Goal: Task Accomplishment & Management: Use online tool/utility

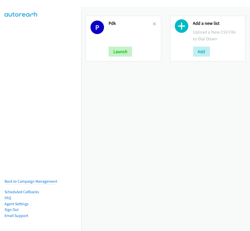
click at [149, 21] on h2 "Pdk" at bounding box center [130, 24] width 44 height 6
click at [153, 23] on icon at bounding box center [155, 25] width 4 height 4
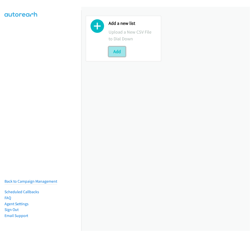
click at [123, 54] on button "Add" at bounding box center [116, 52] width 17 height 10
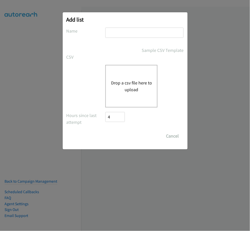
click at [119, 34] on input "text" at bounding box center [144, 33] width 78 height 10
type input "PDK"
click at [133, 74] on div "Drop a csv file here to upload" at bounding box center [131, 86] width 52 height 43
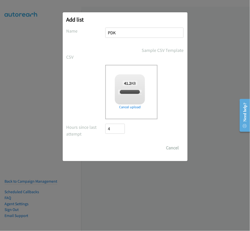
checkbox input "true"
click at [129, 150] on input "Save List" at bounding box center [118, 148] width 26 height 10
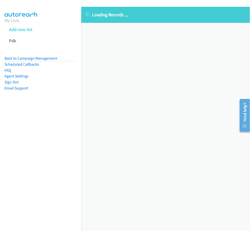
click at [74, 191] on nav "My Lists Add new list Pdk Back to Campaign Management Scheduled Callbacks FAQ A…" at bounding box center [40, 125] width 81 height 231
click at [133, 129] on div "Loading Records ... Sorry, something went wrong please try again." at bounding box center [165, 119] width 168 height 224
click at [18, 59] on link "Back to Campaign Management" at bounding box center [31, 58] width 53 height 5
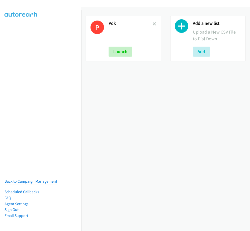
click at [132, 52] on div "Launch" at bounding box center [130, 52] width 44 height 10
click at [122, 53] on button "Launch" at bounding box center [120, 52] width 24 height 10
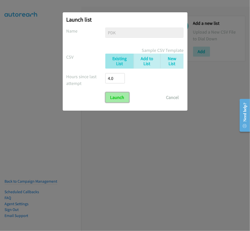
click at [113, 98] on input "Launch" at bounding box center [117, 97] width 24 height 10
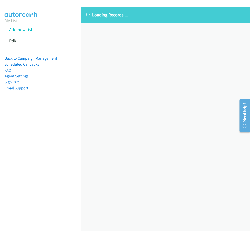
click at [116, 61] on div "Loading Records ... Sorry, something went wrong please try again." at bounding box center [165, 119] width 168 height 224
click at [31, 59] on link "Back to Campaign Management" at bounding box center [31, 58] width 53 height 5
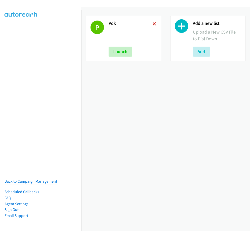
click at [153, 23] on icon at bounding box center [155, 25] width 4 height 4
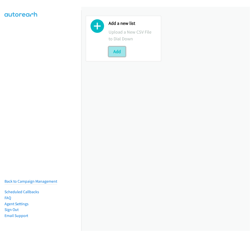
click at [113, 52] on button "Add" at bounding box center [116, 52] width 17 height 10
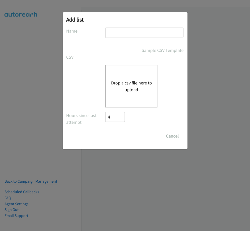
click at [113, 37] on input "text" at bounding box center [144, 33] width 78 height 10
type input "PDK"
click at [133, 82] on button "Drop a csv file here to upload" at bounding box center [131, 86] width 41 height 14
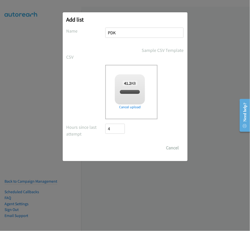
checkbox input "true"
click at [129, 147] on input "Save List" at bounding box center [118, 148] width 26 height 10
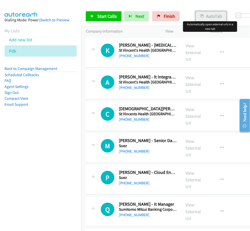
click at [211, 18] on button "AutoTab" at bounding box center [210, 16] width 31 height 10
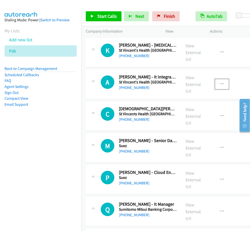
click at [220, 84] on icon "button" at bounding box center [222, 84] width 4 height 4
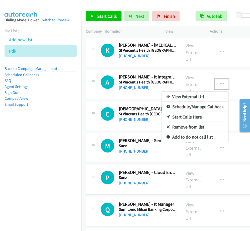
click at [189, 115] on link "Start Calls Here" at bounding box center [194, 117] width 67 height 10
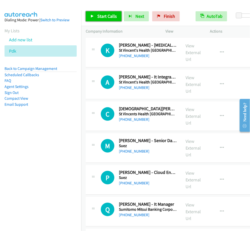
click at [100, 15] on span "Start Calls" at bounding box center [107, 16] width 20 height 6
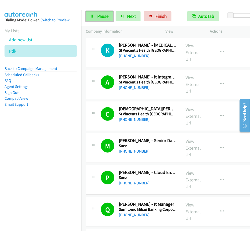
click at [96, 16] on link "Pause" at bounding box center [100, 16] width 28 height 10
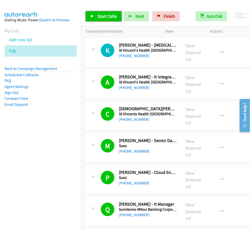
click at [105, 18] on span "Start Calls" at bounding box center [107, 16] width 20 height 6
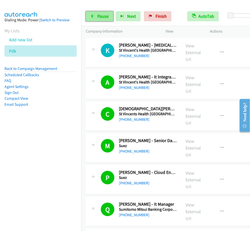
click at [105, 15] on span "Pause" at bounding box center [102, 16] width 11 height 6
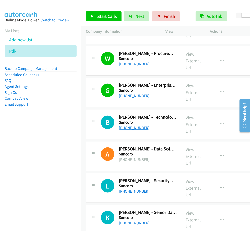
scroll to position [532, 0]
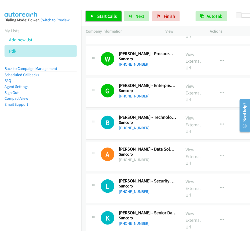
click at [100, 17] on span "Start Calls" at bounding box center [107, 16] width 20 height 6
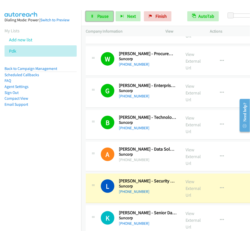
click at [100, 12] on link "Pause" at bounding box center [100, 16] width 28 height 10
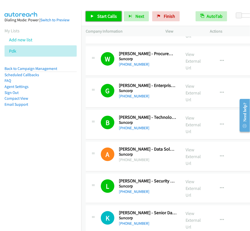
click at [106, 21] on link "Start Calls" at bounding box center [104, 16] width 36 height 10
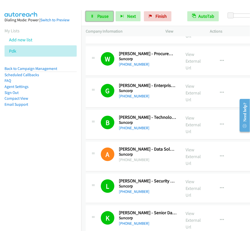
click at [100, 18] on span "Pause" at bounding box center [102, 16] width 11 height 6
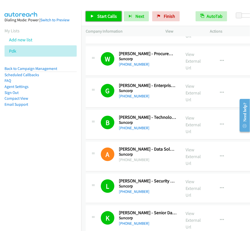
click at [99, 14] on span "Start Calls" at bounding box center [107, 16] width 20 height 6
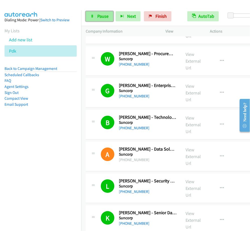
click at [97, 18] on span "Pause" at bounding box center [102, 16] width 11 height 6
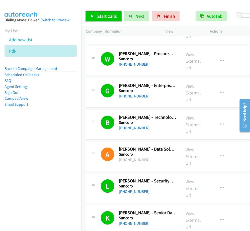
click at [93, 19] on link "Start Calls" at bounding box center [104, 16] width 36 height 10
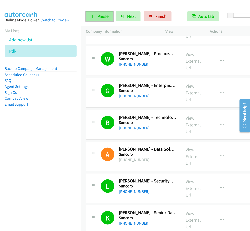
click at [103, 15] on span "Pause" at bounding box center [102, 16] width 11 height 6
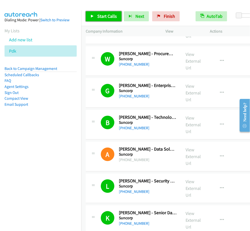
click at [103, 19] on link "Start Calls" at bounding box center [104, 16] width 36 height 10
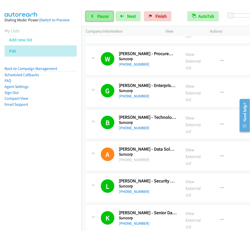
click at [90, 17] on icon at bounding box center [92, 17] width 4 height 4
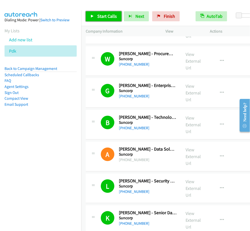
click at [98, 12] on link "Start Calls" at bounding box center [104, 16] width 36 height 10
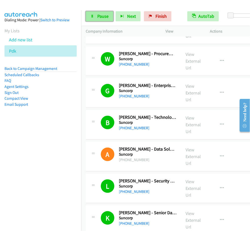
click at [111, 13] on link "Pause" at bounding box center [100, 16] width 28 height 10
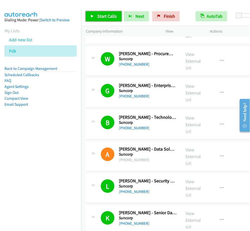
click at [100, 18] on span "Start Calls" at bounding box center [107, 16] width 20 height 6
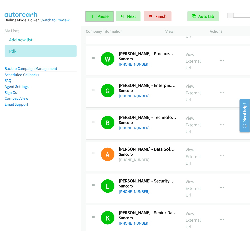
click at [98, 15] on span "Pause" at bounding box center [102, 16] width 11 height 6
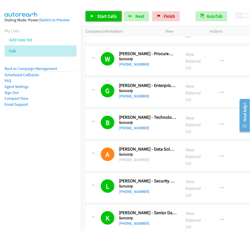
click at [99, 15] on span "Start Calls" at bounding box center [107, 16] width 20 height 6
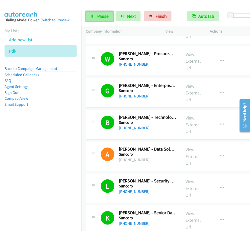
click at [90, 17] on icon at bounding box center [92, 17] width 4 height 4
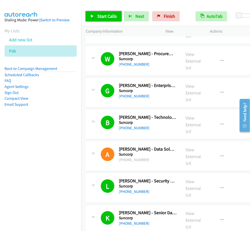
click at [91, 16] on icon at bounding box center [92, 17] width 4 height 4
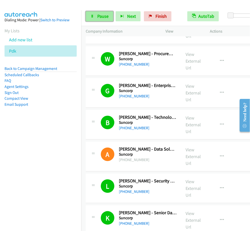
click at [101, 16] on span "Pause" at bounding box center [102, 16] width 11 height 6
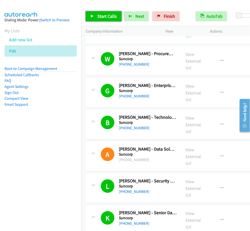
click at [96, 20] on link "Start Calls" at bounding box center [104, 16] width 36 height 10
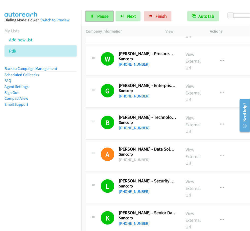
click at [109, 18] on link "Pause" at bounding box center [100, 16] width 28 height 10
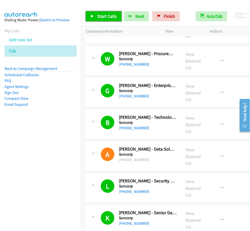
click at [103, 18] on span "Start Calls" at bounding box center [107, 16] width 20 height 6
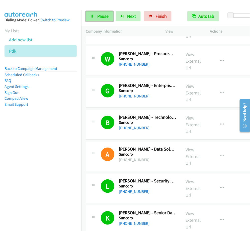
click at [101, 18] on span "Pause" at bounding box center [102, 16] width 11 height 6
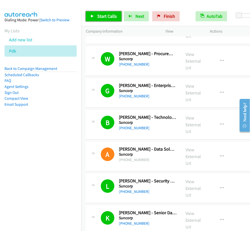
click at [99, 17] on span "Start Calls" at bounding box center [107, 16] width 20 height 6
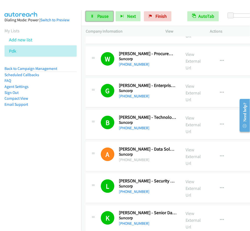
click at [101, 13] on link "Pause" at bounding box center [100, 16] width 28 height 10
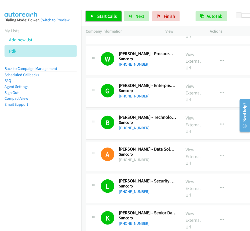
click at [114, 16] on span "Start Calls" at bounding box center [107, 16] width 20 height 6
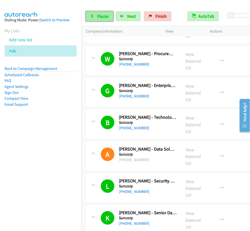
click at [90, 16] on link "Pause" at bounding box center [100, 16] width 28 height 10
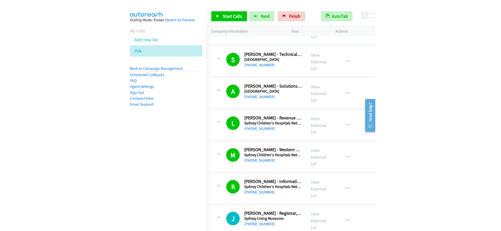
scroll to position [2535, 0]
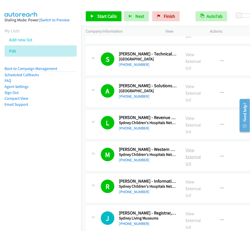
click at [188, 161] on link "View External Url" at bounding box center [192, 156] width 15 height 19
click at [110, 17] on span "Start Calls" at bounding box center [107, 16] width 20 height 6
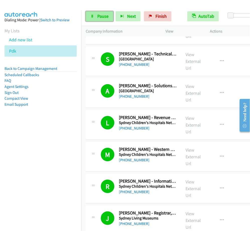
click at [103, 21] on link "Pause" at bounding box center [100, 16] width 28 height 10
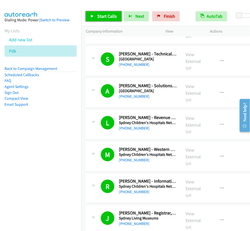
click at [112, 14] on span "Start Calls" at bounding box center [107, 16] width 20 height 6
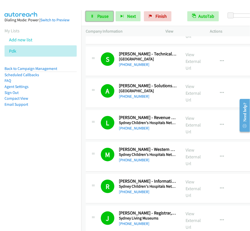
click at [102, 21] on link "Pause" at bounding box center [100, 16] width 28 height 10
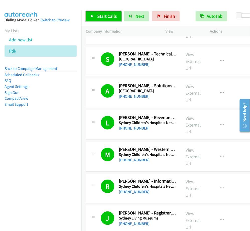
click at [104, 16] on span "Start Calls" at bounding box center [107, 16] width 20 height 6
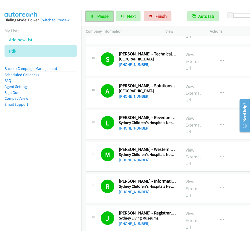
click at [98, 13] on link "Pause" at bounding box center [100, 16] width 28 height 10
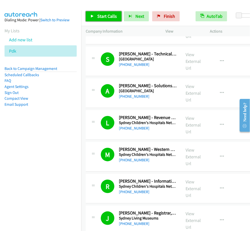
click at [109, 16] on span "Start Calls" at bounding box center [107, 16] width 20 height 6
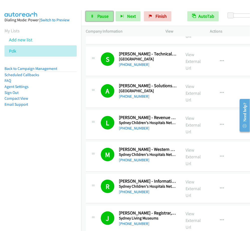
click at [90, 16] on icon at bounding box center [92, 17] width 4 height 4
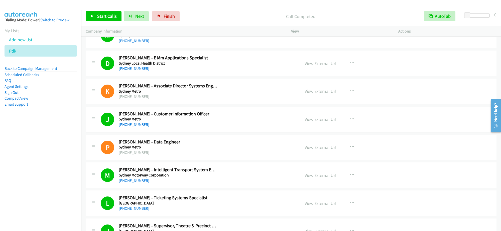
scroll to position [2233, 0]
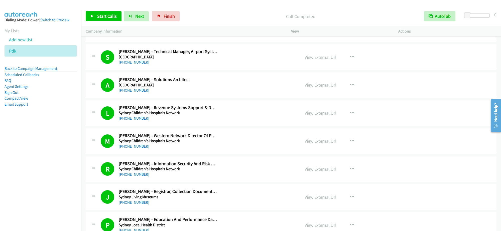
click at [27, 70] on link "Back to Campaign Management" at bounding box center [31, 68] width 53 height 5
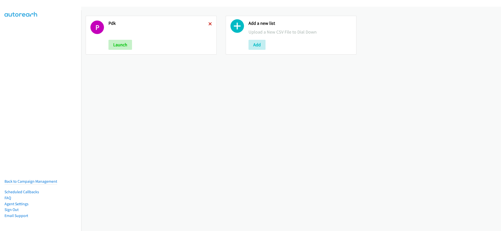
click at [210, 24] on icon at bounding box center [210, 25] width 4 height 4
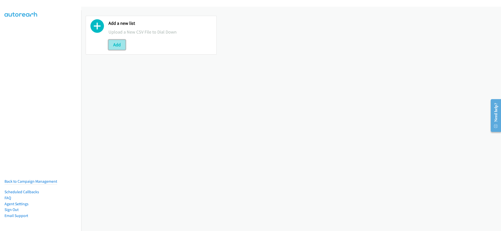
click at [121, 46] on button "Add" at bounding box center [116, 45] width 17 height 10
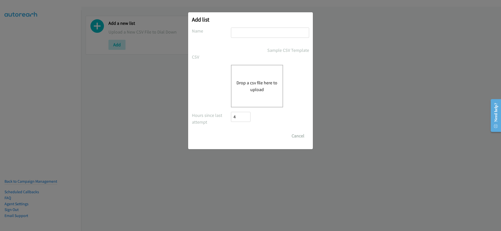
click at [250, 34] on input "text" at bounding box center [270, 33] width 78 height 10
type input "PDK"
click at [267, 69] on div "Drop a csv file here to upload" at bounding box center [257, 86] width 52 height 43
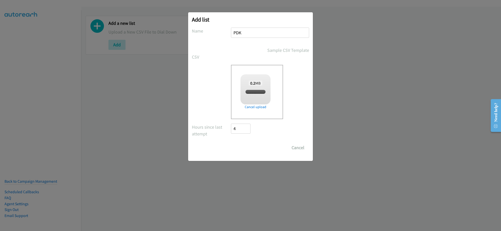
checkbox input "true"
click at [255, 150] on input "Save List" at bounding box center [244, 148] width 26 height 10
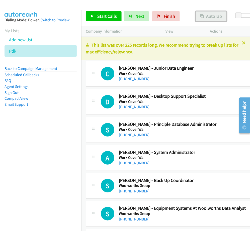
click at [209, 19] on button "AutoTab" at bounding box center [210, 16] width 31 height 10
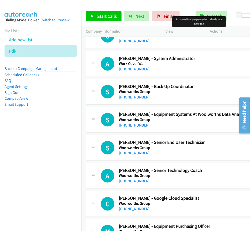
scroll to position [188, 0]
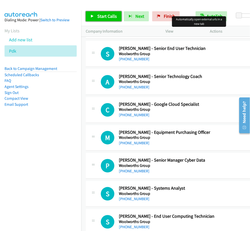
click at [110, 13] on link "Start Calls" at bounding box center [104, 16] width 36 height 10
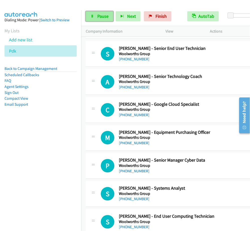
click at [107, 12] on link "Pause" at bounding box center [100, 16] width 28 height 10
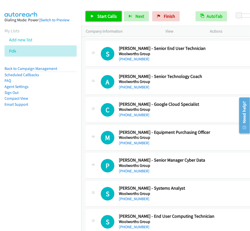
click at [107, 18] on span "Start Calls" at bounding box center [107, 16] width 20 height 6
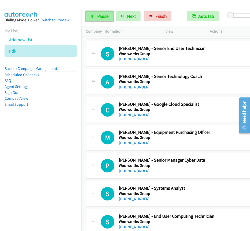
click at [97, 16] on span "Pause" at bounding box center [102, 16] width 11 height 6
